Goal: Navigation & Orientation: Find specific page/section

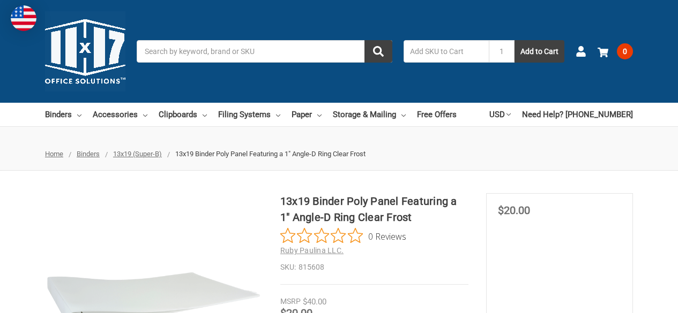
scroll to position [214, 0]
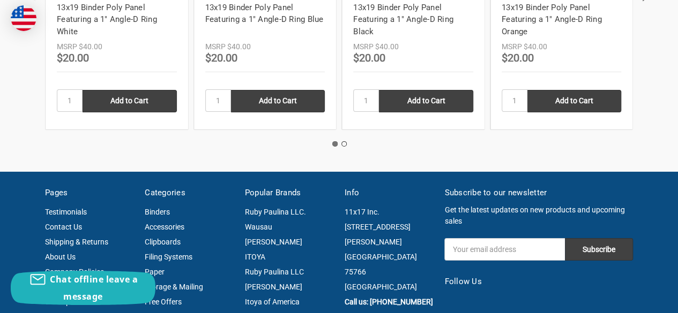
scroll to position [1715, 0]
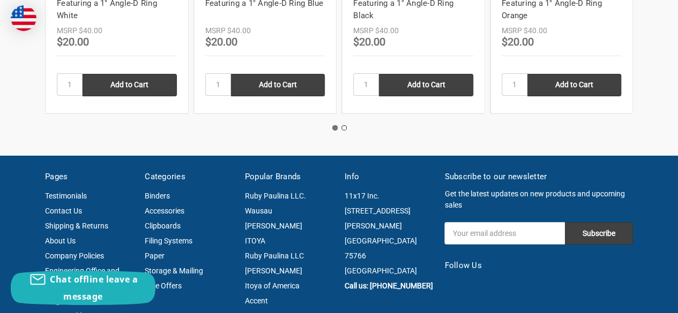
click at [347, 125] on li "2" at bounding box center [343, 123] width 9 height 9
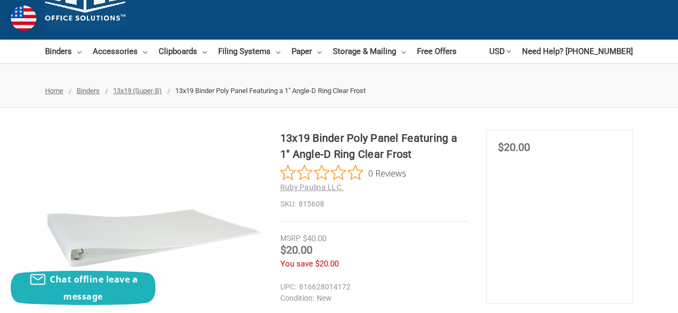
scroll to position [0, 0]
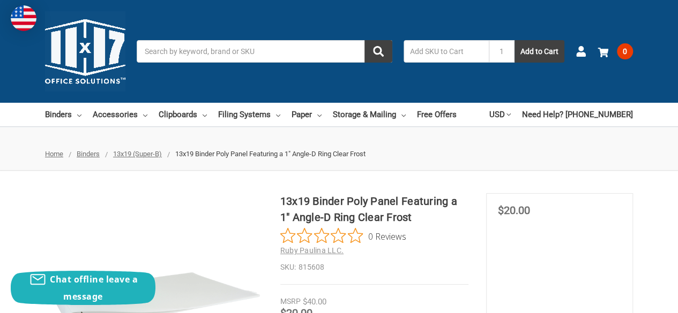
click at [142, 155] on span "13x19 (Super-B)" at bounding box center [137, 154] width 49 height 8
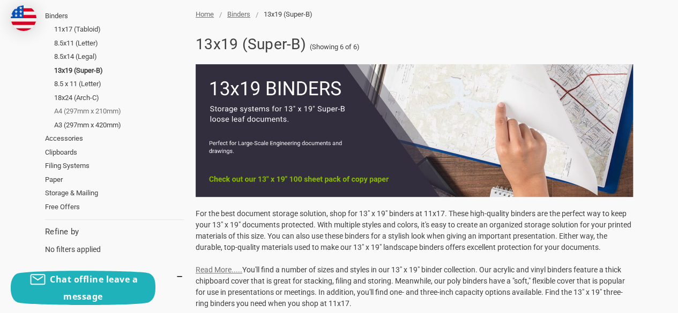
scroll to position [268, 0]
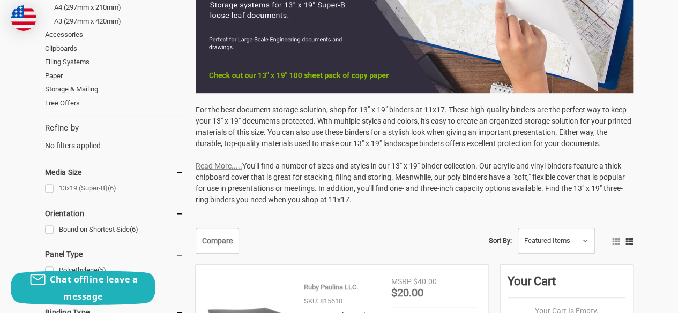
click at [48, 190] on link "13x19 (Super-B) (6)" at bounding box center [114, 189] width 139 height 14
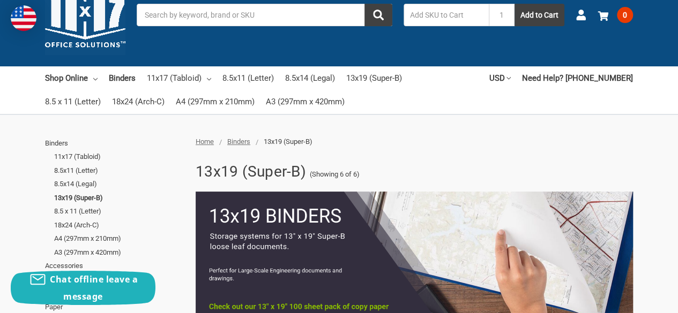
scroll to position [54, 0]
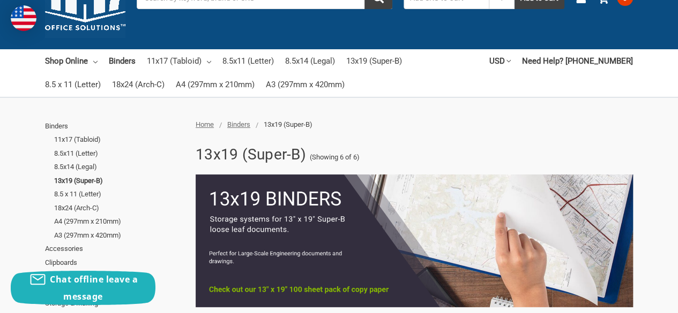
click at [196, 123] on span "Home" at bounding box center [205, 125] width 18 height 8
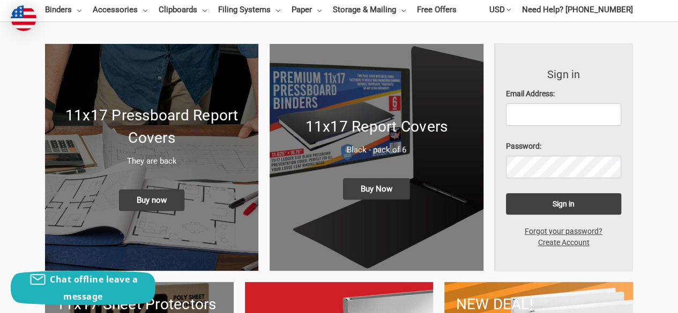
scroll to position [107, 0]
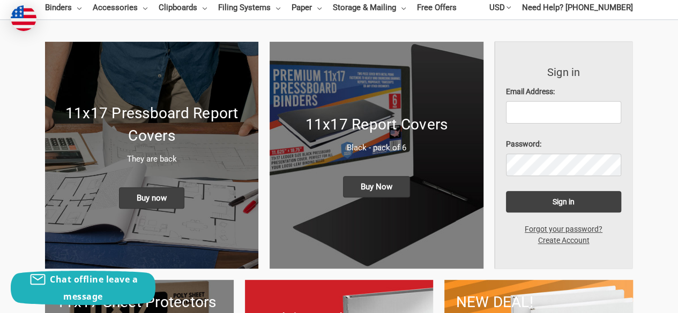
click at [420, 137] on div "11x17 Report Covers Black - pack of 6 Buy Now" at bounding box center [376, 155] width 213 height 107
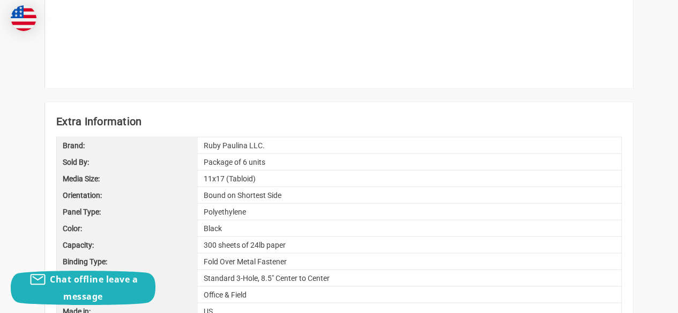
scroll to position [1018, 0]
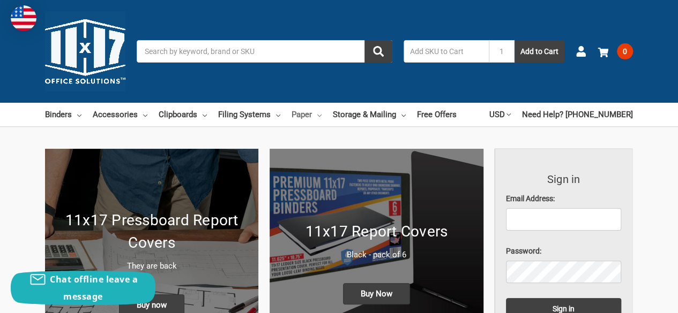
click at [309, 120] on link "Paper" at bounding box center [306, 115] width 30 height 24
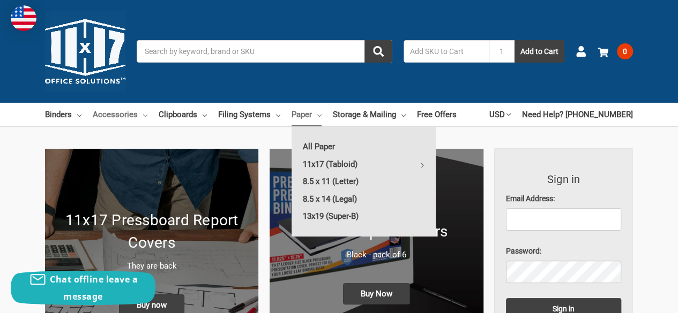
click at [131, 116] on link "Accessories" at bounding box center [120, 115] width 55 height 24
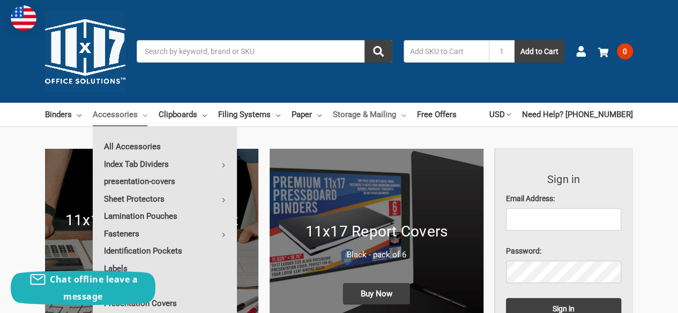
click at [389, 115] on link "Storage & Mailing" at bounding box center [369, 115] width 73 height 24
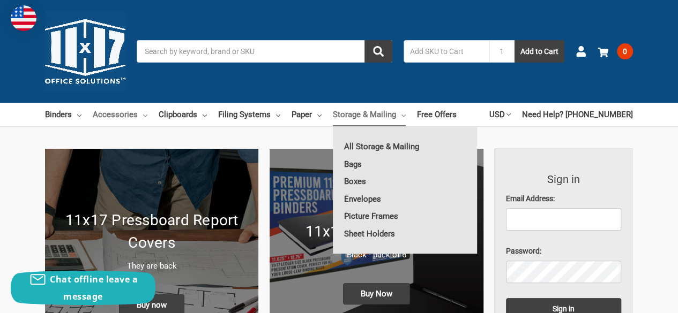
click at [121, 116] on link "Accessories" at bounding box center [120, 115] width 55 height 24
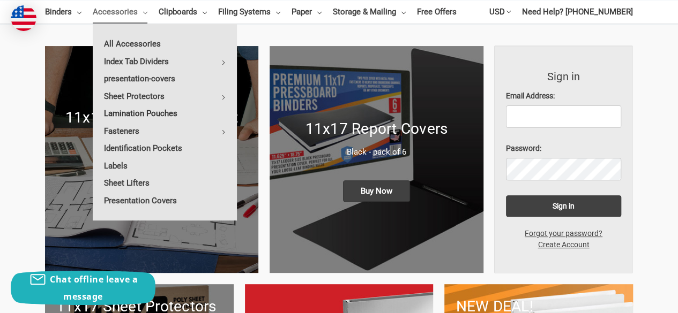
scroll to position [107, 0]
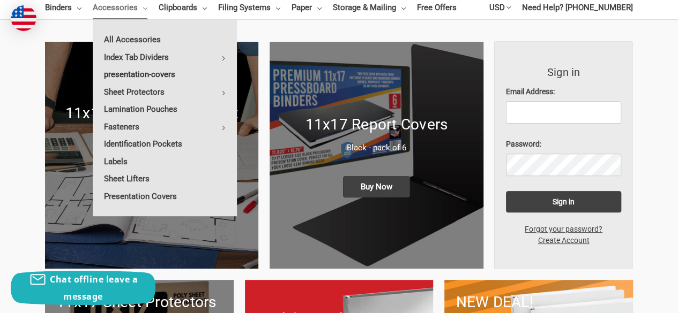
click at [157, 74] on link "presentation-covers" at bounding box center [165, 74] width 144 height 17
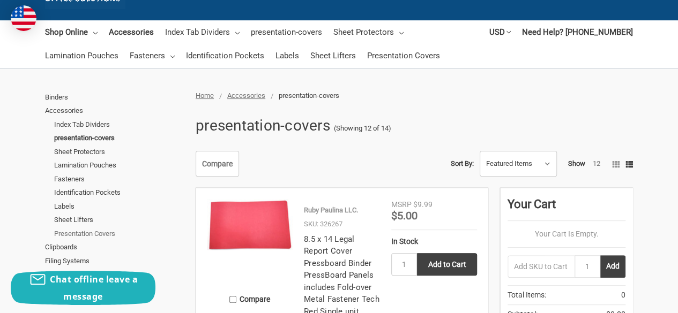
scroll to position [54, 0]
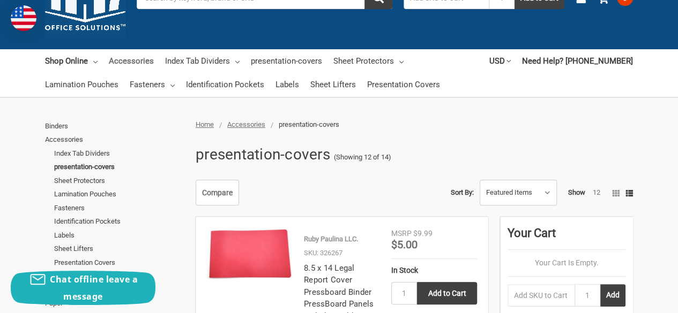
click at [132, 59] on link "Accessories" at bounding box center [131, 61] width 45 height 24
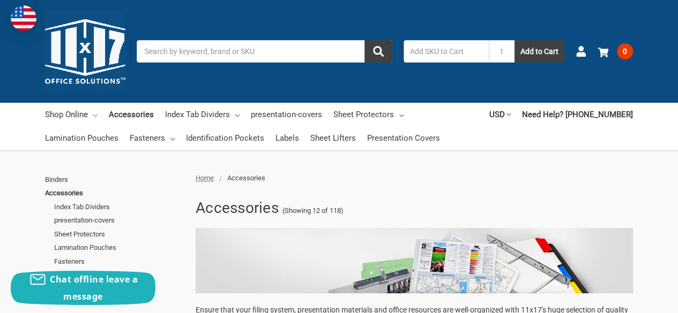
click at [77, 109] on link "Shop Online" at bounding box center [71, 115] width 53 height 24
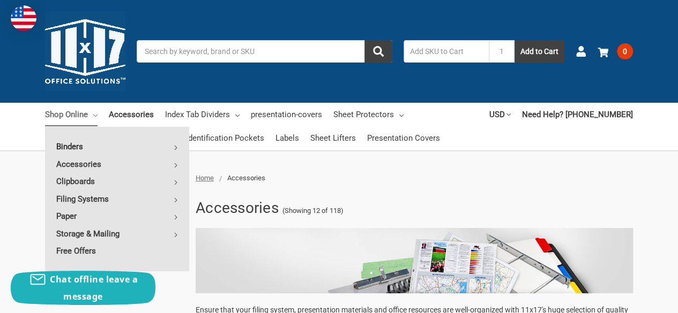
click at [95, 144] on link "Binders" at bounding box center [117, 146] width 144 height 17
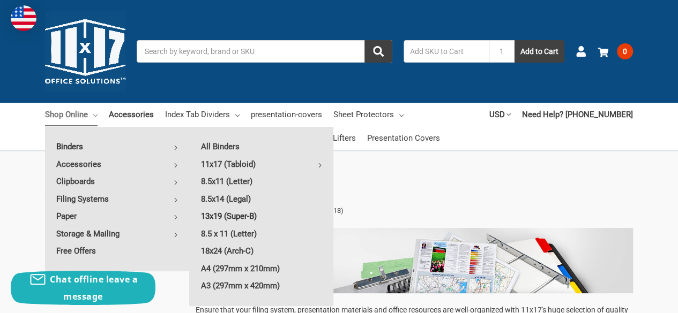
click at [242, 217] on link "13x19 (Super-B)" at bounding box center [262, 216] width 144 height 17
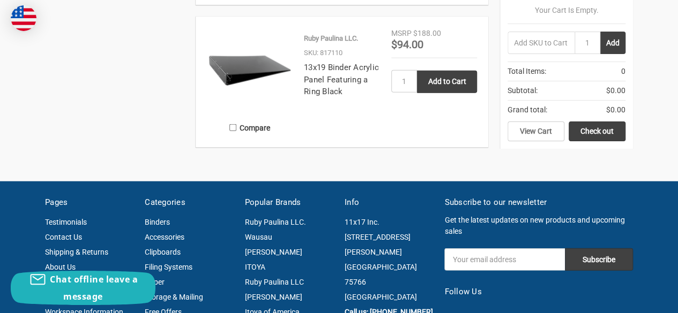
scroll to position [1232, 0]
